Goal: Check status: Check status

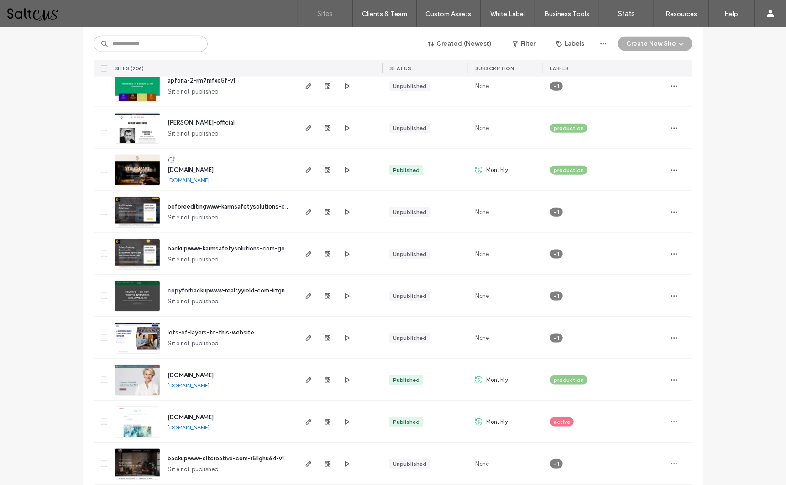
scroll to position [625, 0]
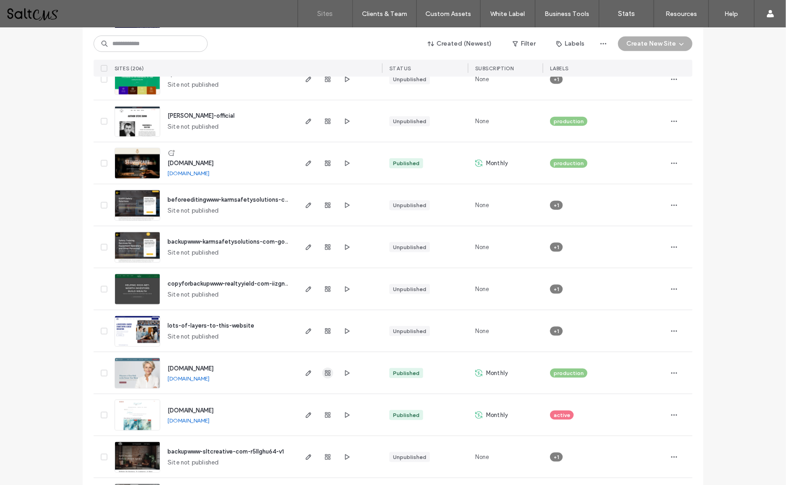
click at [324, 372] on icon "button" at bounding box center [327, 373] width 7 height 7
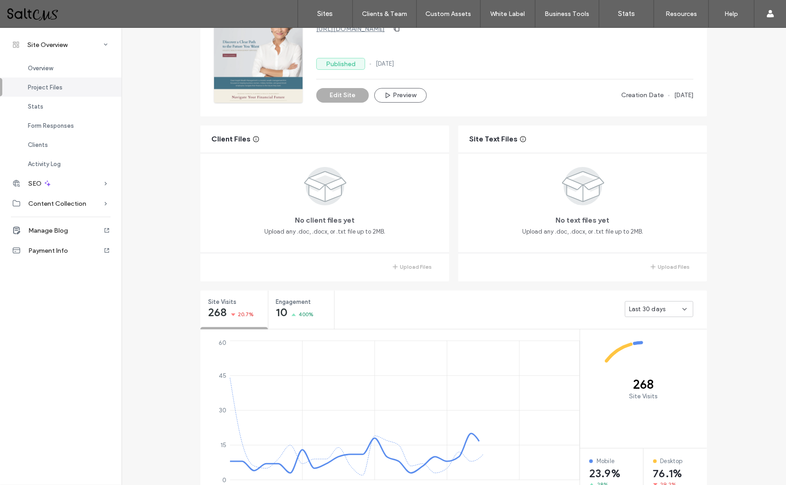
scroll to position [91, 0]
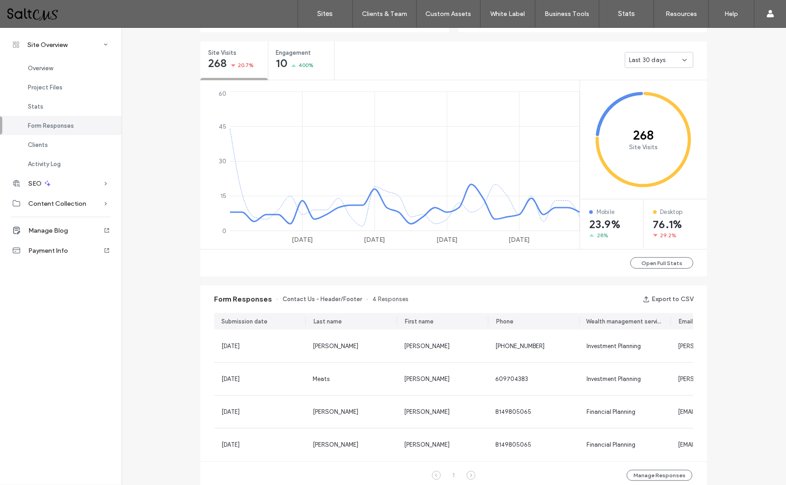
scroll to position [334, 0]
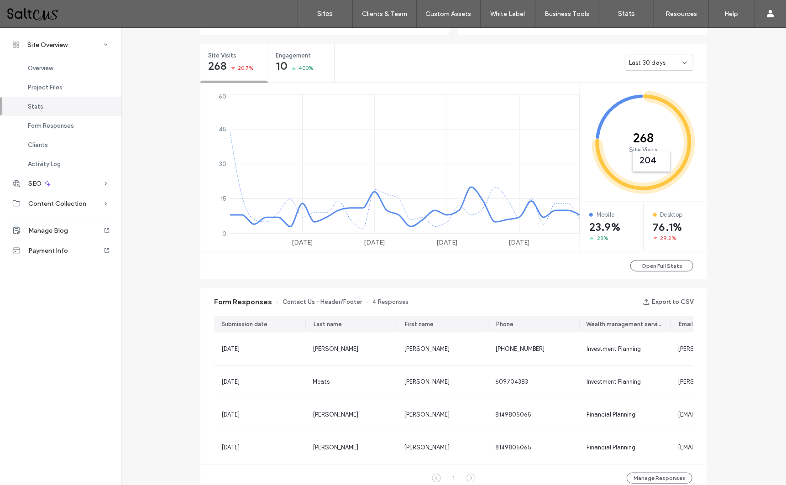
click at [640, 73] on div "Last 30 days" at bounding box center [520, 62] width 372 height 36
click at [646, 64] on span "Last 30 days" at bounding box center [647, 62] width 36 height 9
click at [668, 98] on div "Last 7 days" at bounding box center [656, 94] width 68 height 16
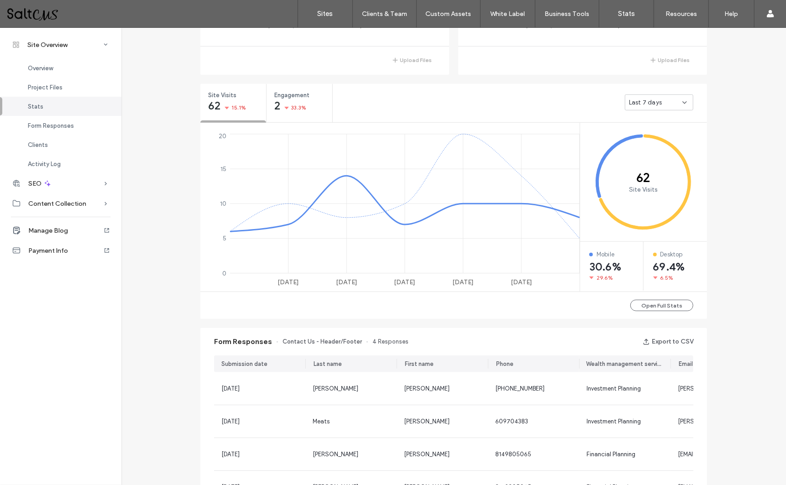
scroll to position [280, 0]
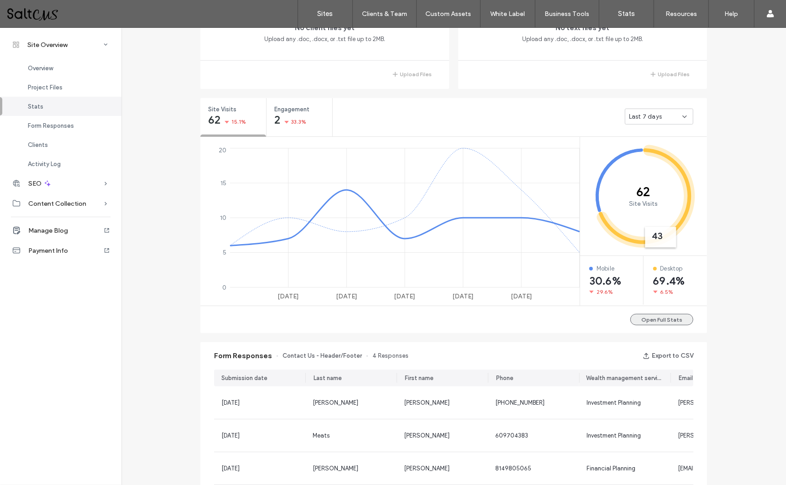
click at [649, 318] on button "Open Full Stats" at bounding box center [661, 319] width 63 height 11
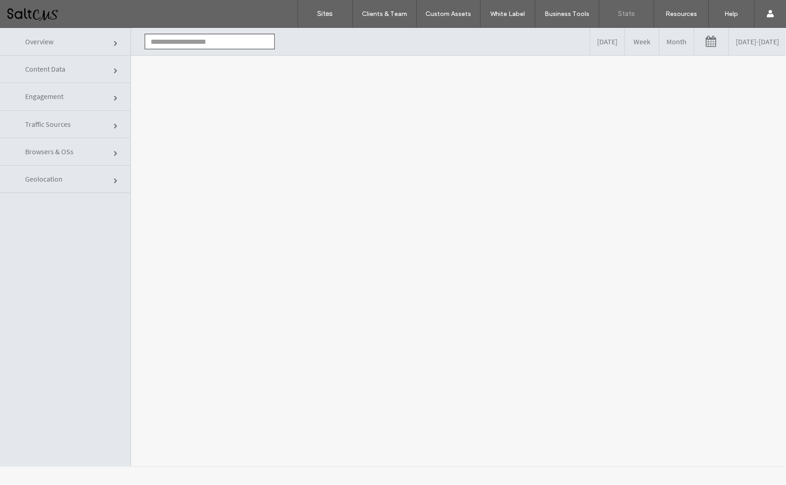
type input "**********"
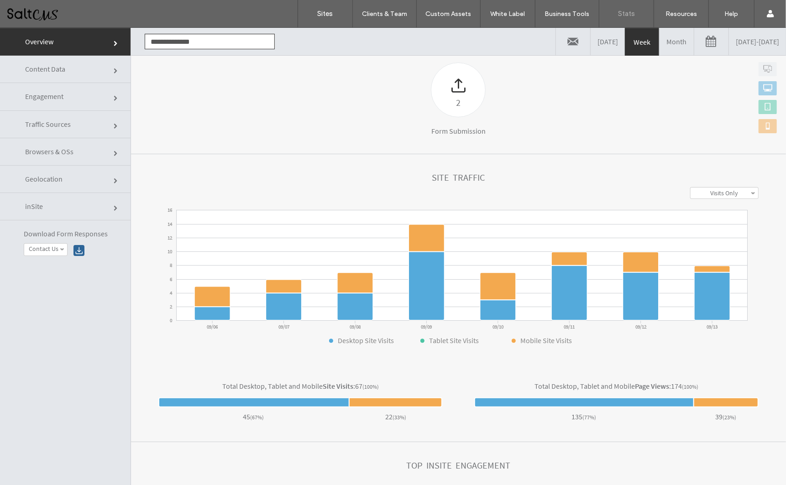
scroll to position [141, 0]
click at [99, 73] on link "Content Data" at bounding box center [65, 68] width 130 height 27
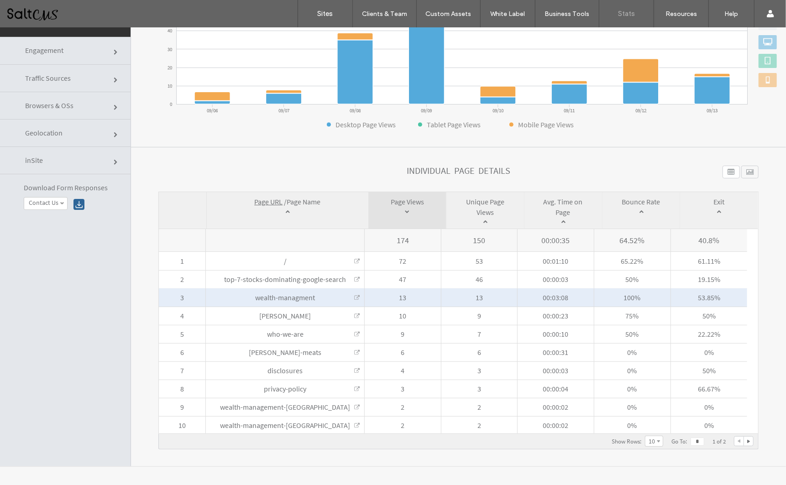
scroll to position [46, 0]
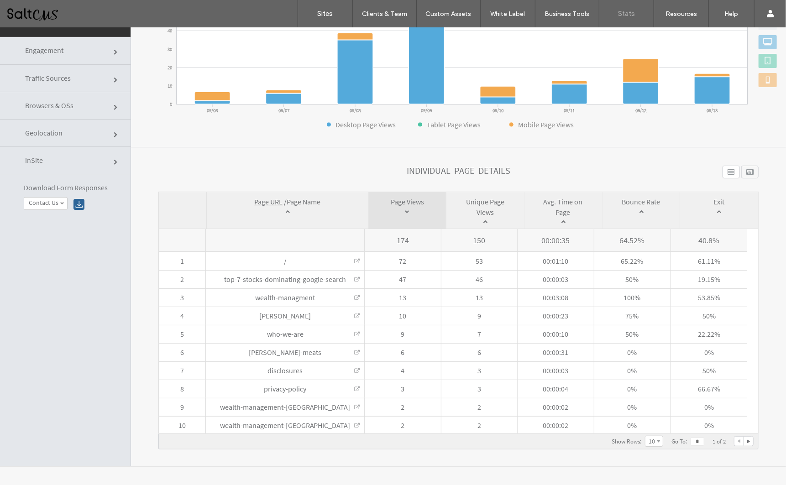
click at [744, 438] on div at bounding box center [748, 440] width 9 height 9
type input "*"
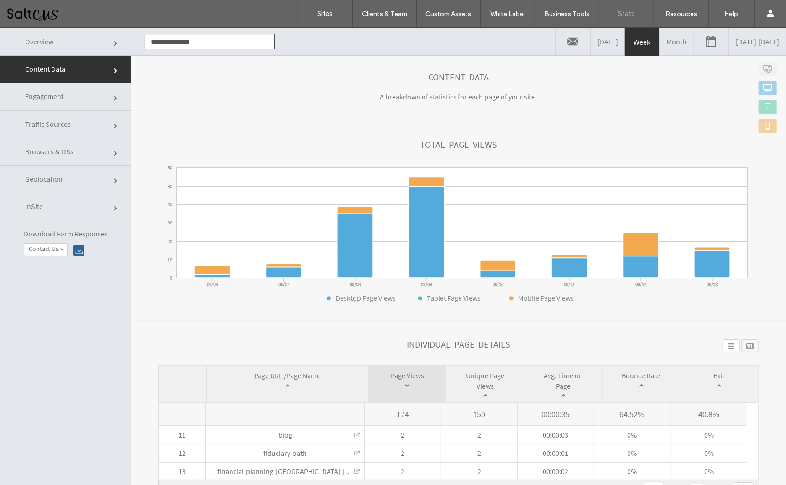
scroll to position [0, 0]
click at [659, 37] on link "Month" at bounding box center [676, 40] width 34 height 27
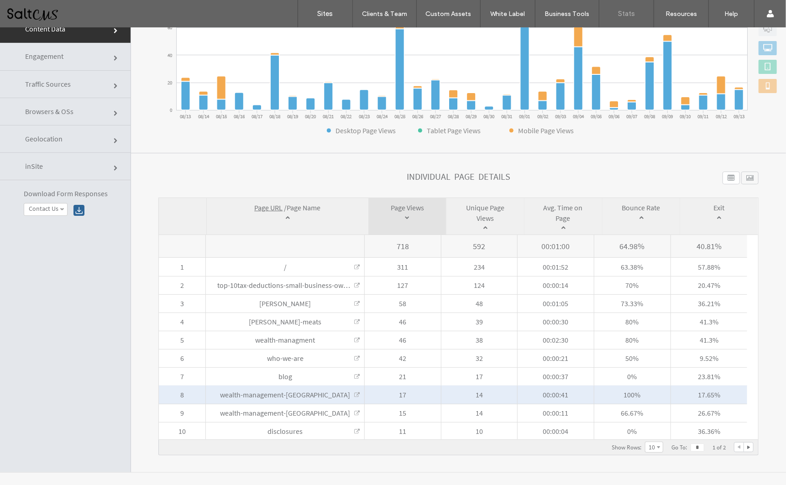
scroll to position [45, 0]
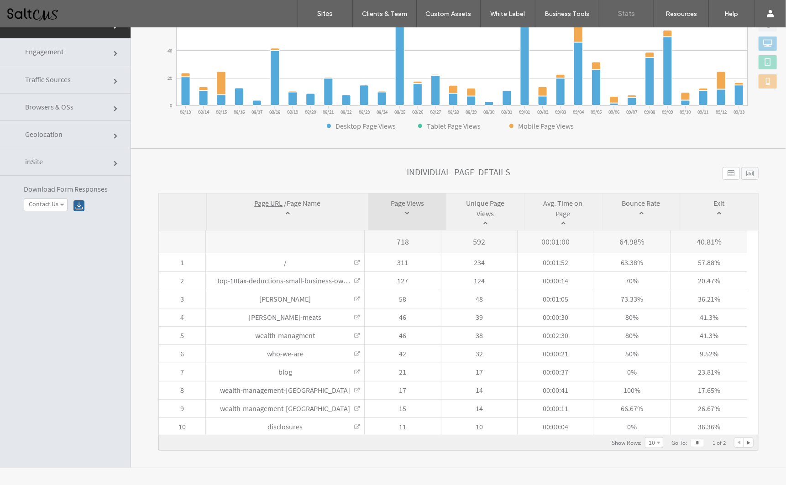
click at [744, 440] on div at bounding box center [748, 442] width 9 height 9
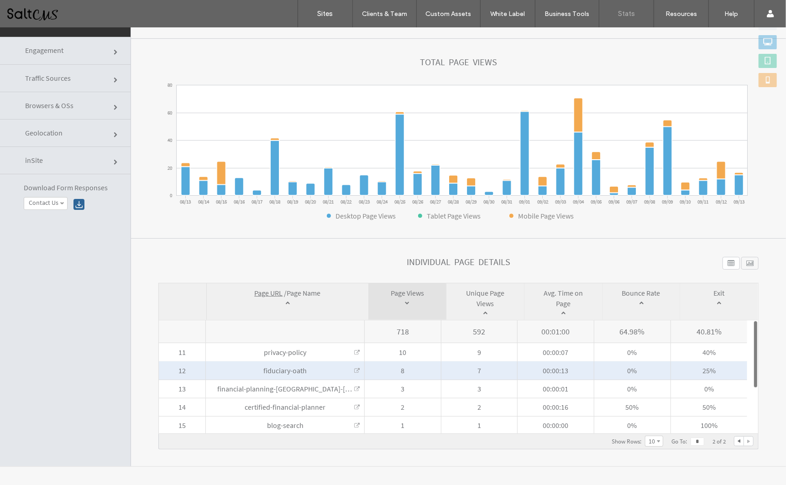
scroll to position [46, 0]
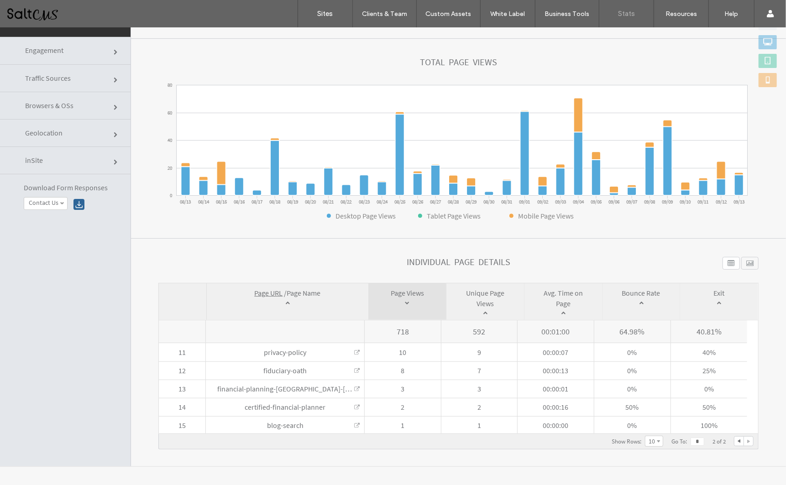
click at [734, 440] on div at bounding box center [738, 440] width 9 height 9
type input "*"
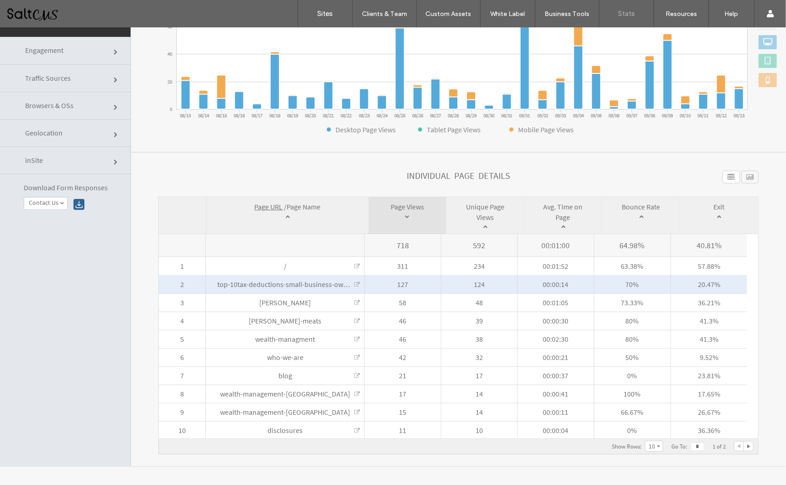
scroll to position [167, 0]
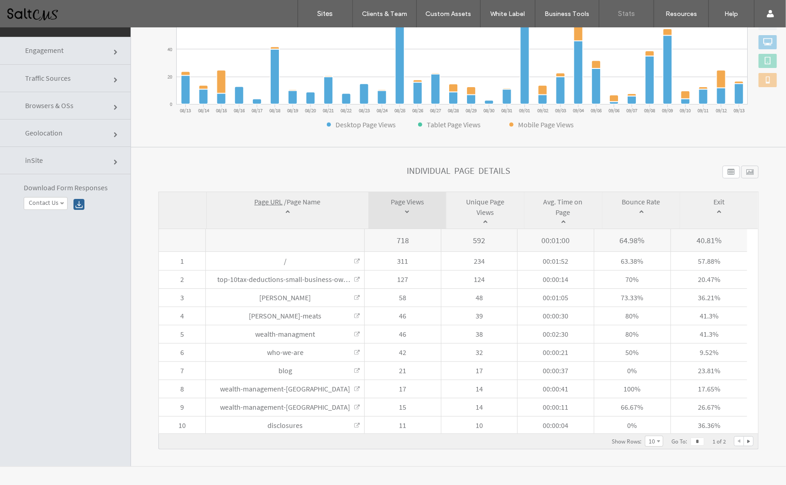
click at [89, 78] on link "Traffic Sources" at bounding box center [65, 77] width 130 height 27
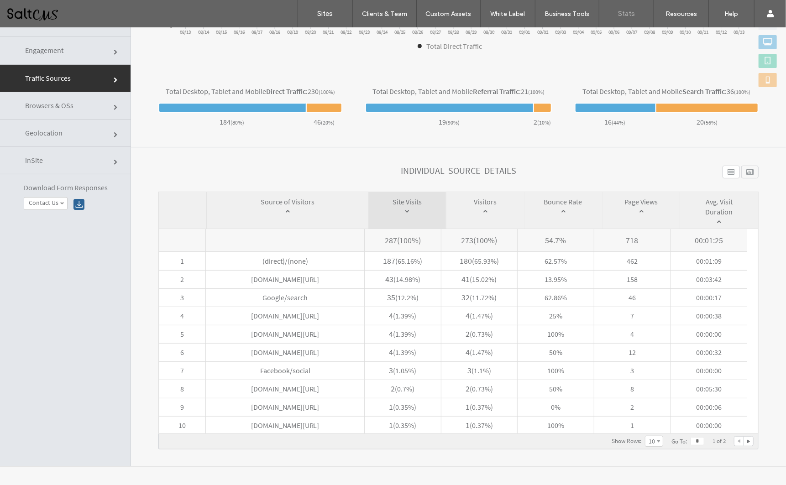
scroll to position [46, 0]
click at [96, 132] on link "Geolocation" at bounding box center [65, 132] width 130 height 27
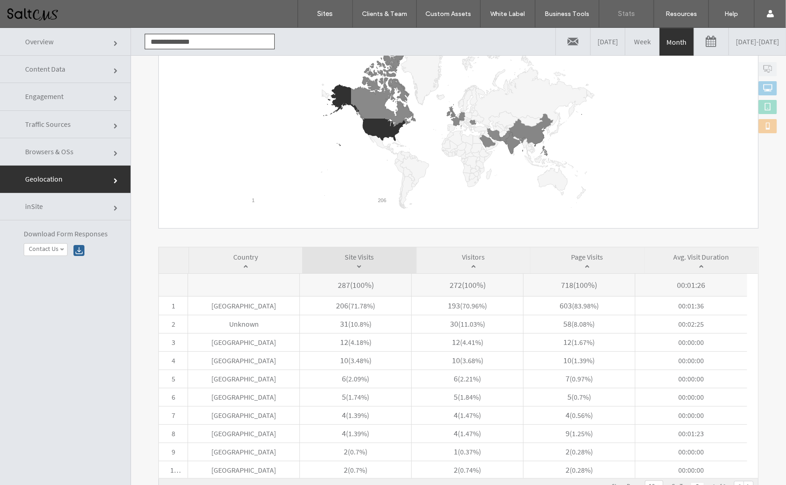
scroll to position [145, 0]
click at [77, 160] on link "Browsers & OSs" at bounding box center [65, 151] width 130 height 27
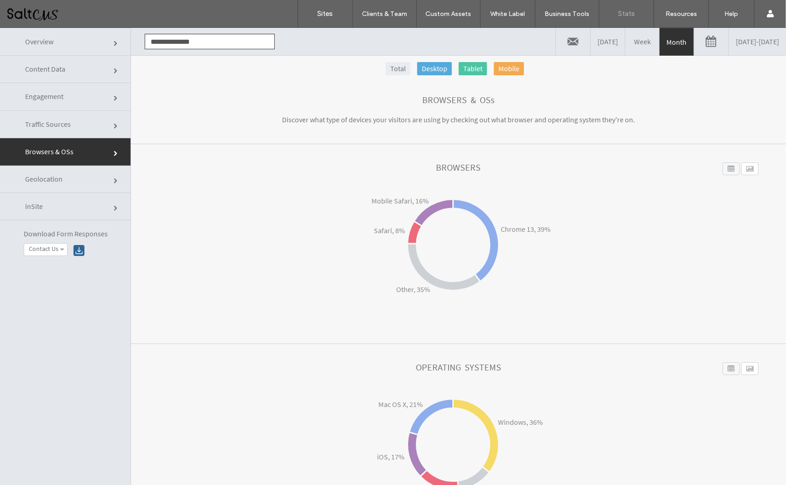
scroll to position [0, 0]
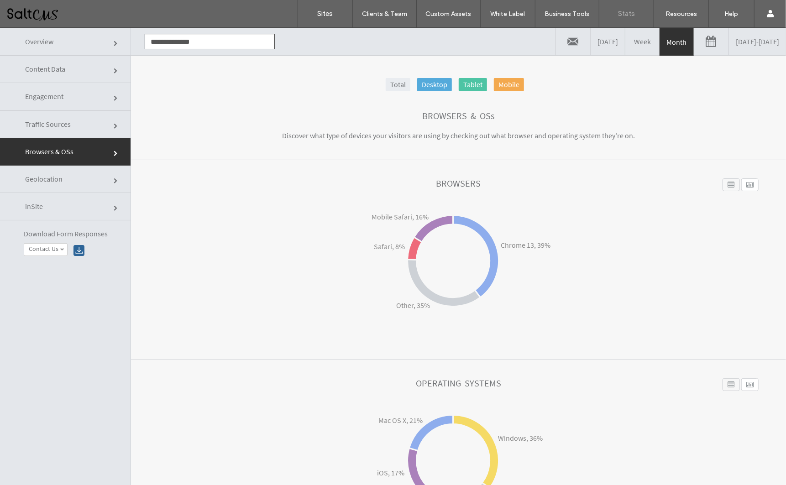
click at [103, 211] on link "inSite" at bounding box center [65, 206] width 130 height 27
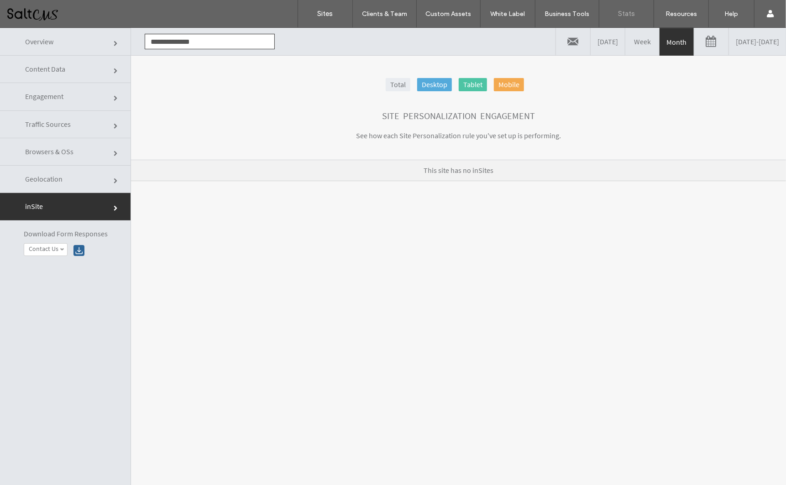
click at [92, 96] on link "Engagement" at bounding box center [65, 96] width 130 height 27
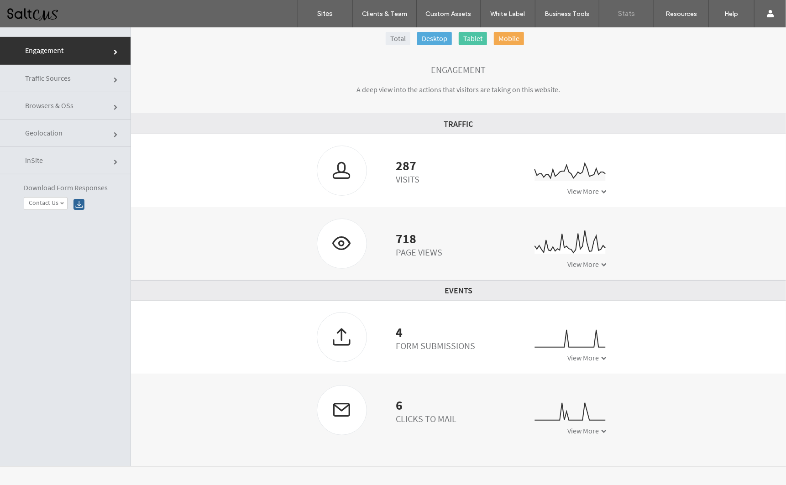
scroll to position [46, 0]
click at [582, 429] on span "View More" at bounding box center [582, 430] width 31 height 9
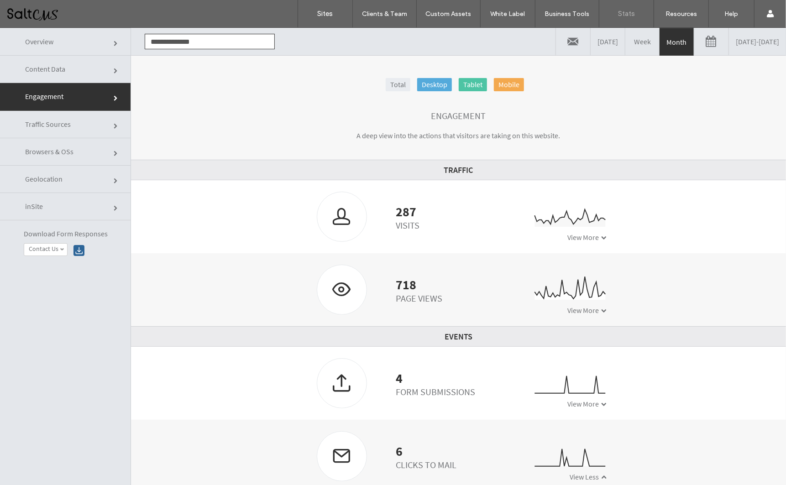
scroll to position [0, 0]
click at [56, 71] on span "Content Data" at bounding box center [45, 68] width 40 height 9
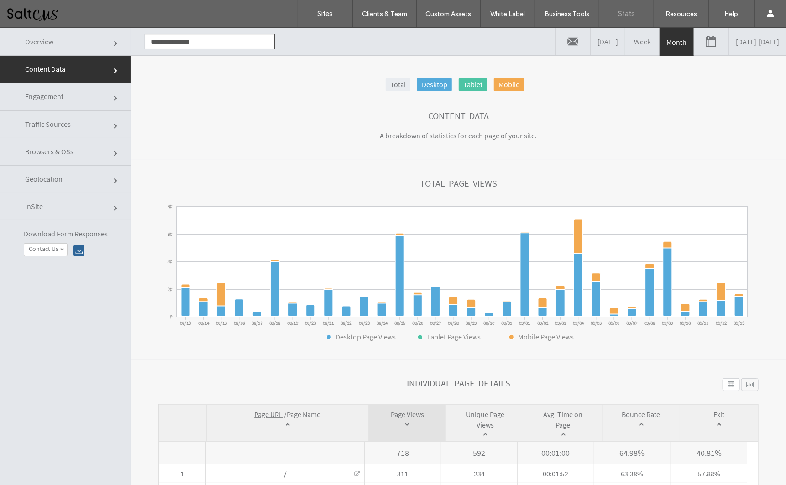
click at [659, 47] on link "Month" at bounding box center [676, 41] width 34 height 27
click at [737, 41] on link "[DATE] - [DATE]" at bounding box center [757, 40] width 57 height 27
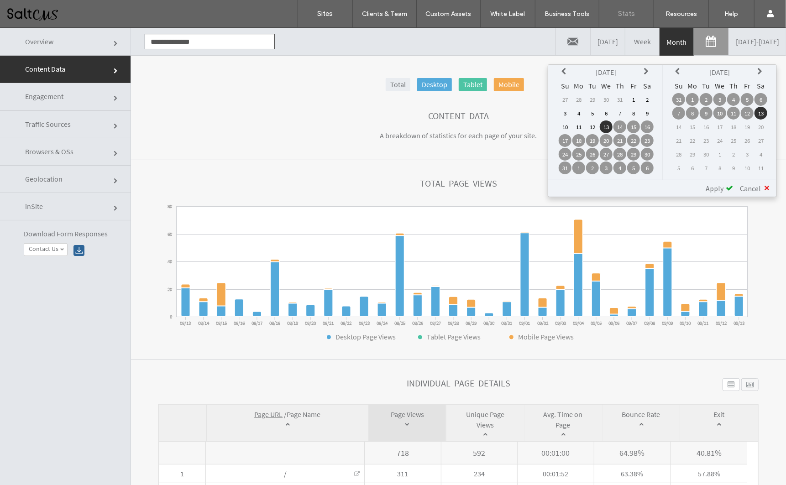
click at [563, 66] on th at bounding box center [564, 71] width 13 height 13
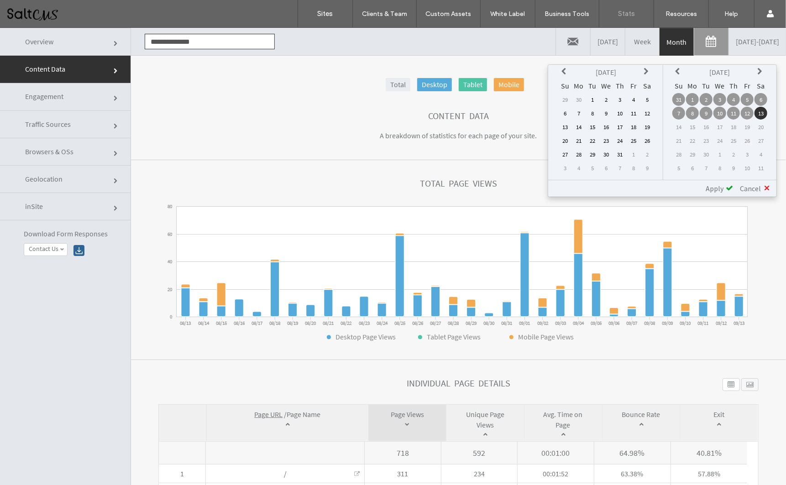
click at [563, 66] on th at bounding box center [564, 71] width 13 height 13
click at [563, 111] on td "1" at bounding box center [564, 112] width 13 height 13
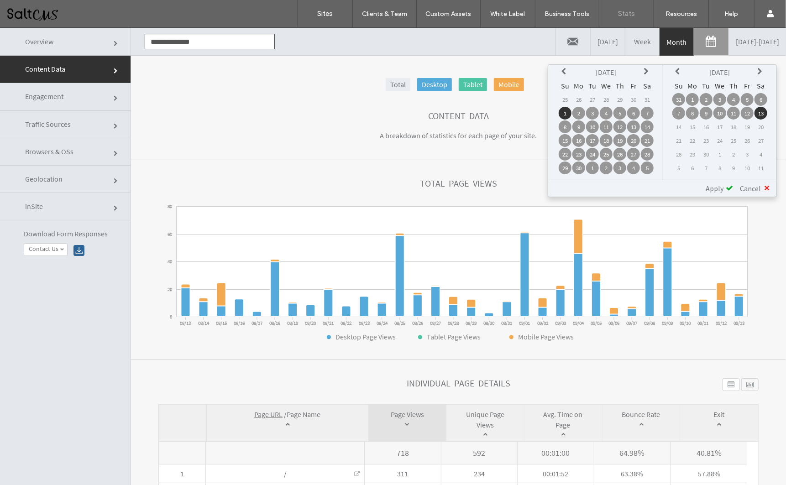
click at [677, 68] on icon at bounding box center [678, 71] width 7 height 7
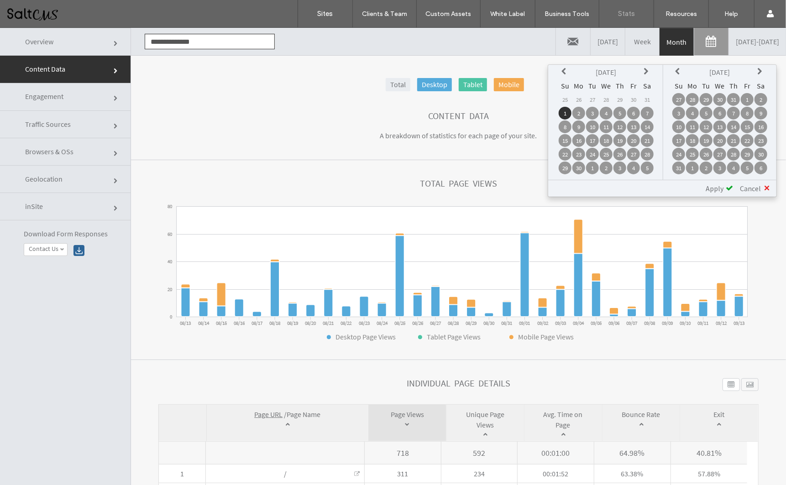
click at [677, 68] on icon at bounding box center [678, 71] width 7 height 7
click at [689, 164] on td "30" at bounding box center [692, 167] width 13 height 13
click at [708, 188] on span "Apply" at bounding box center [714, 187] width 18 height 9
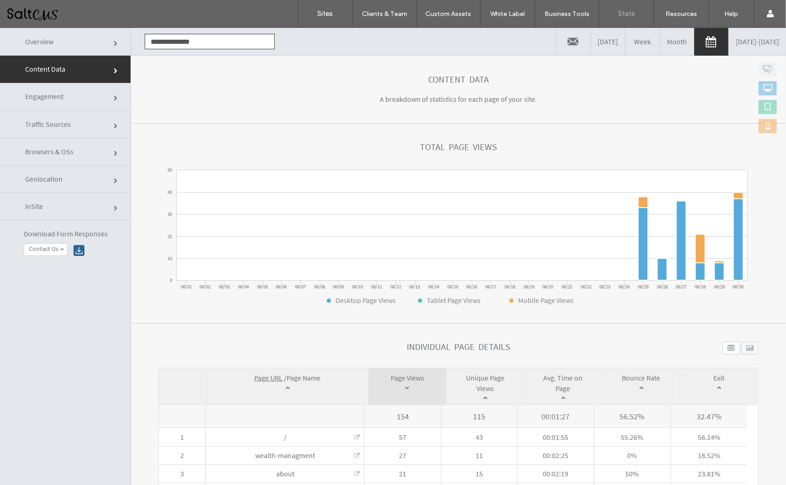
scroll to position [37, 0]
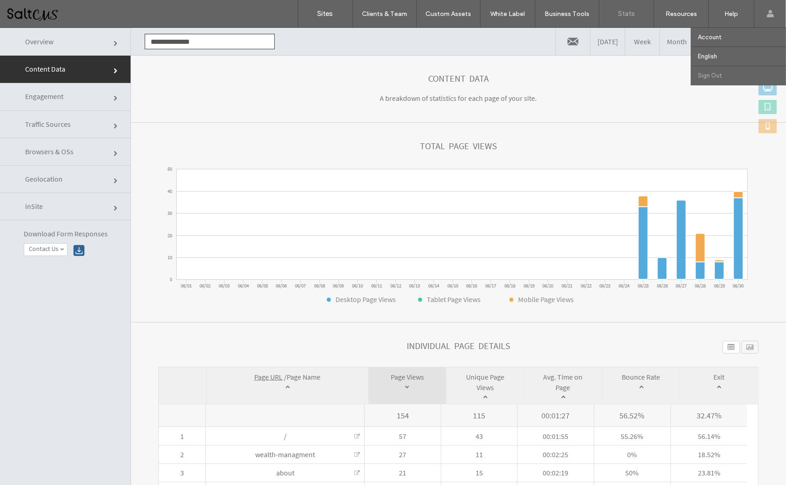
click at [719, 74] on label "Sign Out" at bounding box center [710, 75] width 24 height 7
